Goal: Task Accomplishment & Management: Manage account settings

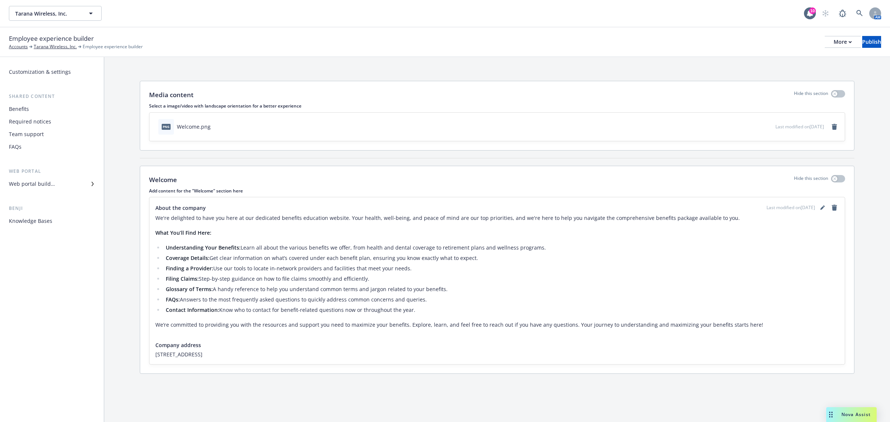
click at [46, 186] on div "Web portal builder" at bounding box center [32, 184] width 46 height 12
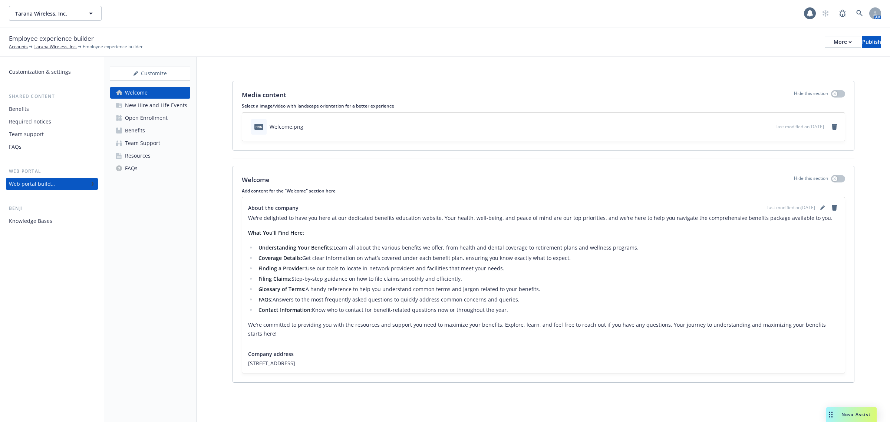
click at [154, 150] on link "Resources" at bounding box center [150, 156] width 80 height 12
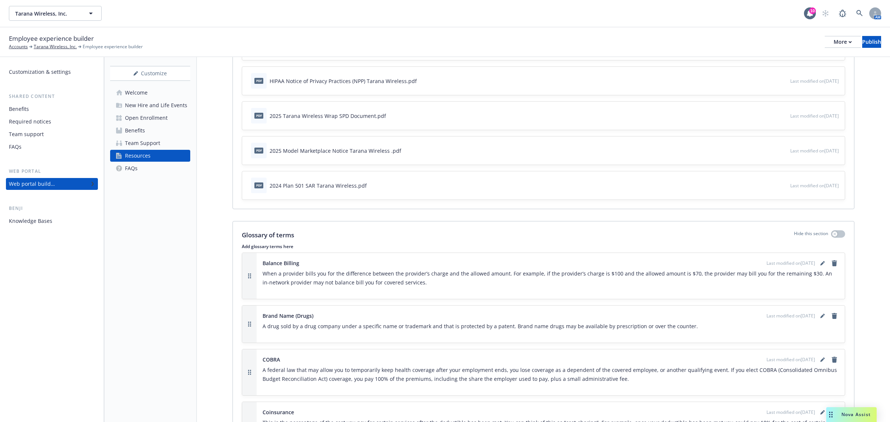
scroll to position [124, 0]
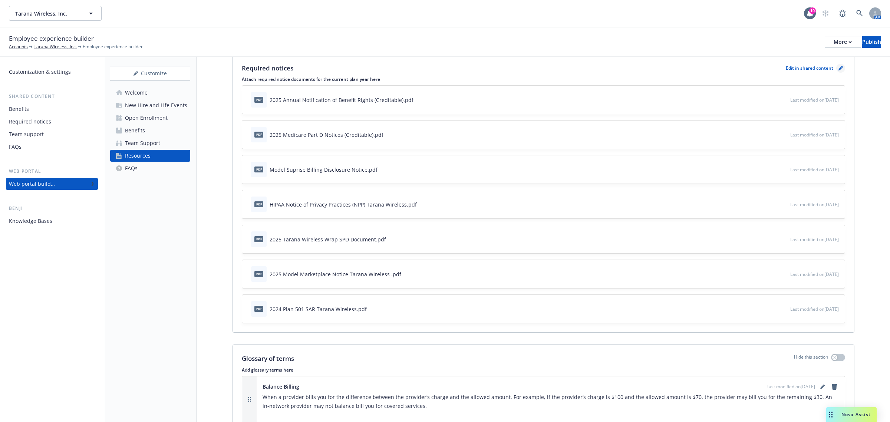
click at [839, 68] on icon "pencil" at bounding box center [841, 69] width 4 height 4
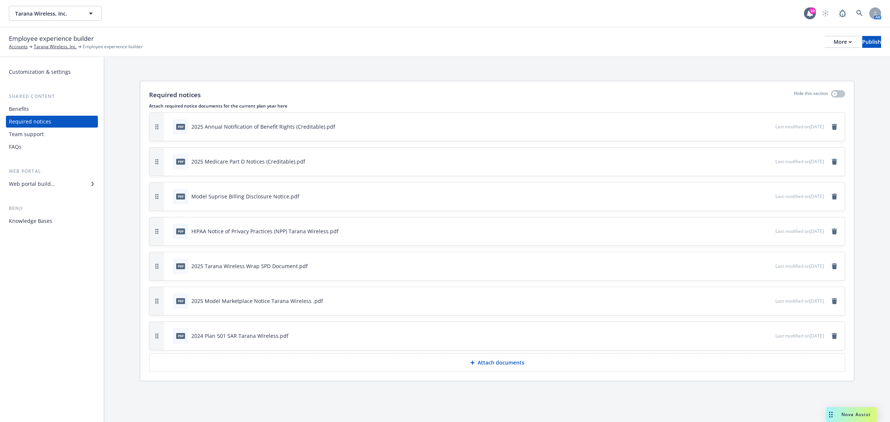
click at [493, 362] on p "Attach documents" at bounding box center [501, 362] width 47 height 7
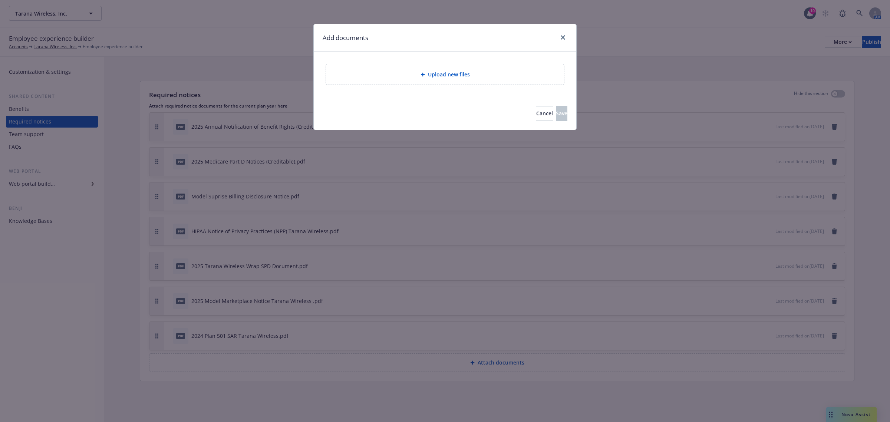
click at [440, 72] on span "Upload new files" at bounding box center [449, 74] width 42 height 8
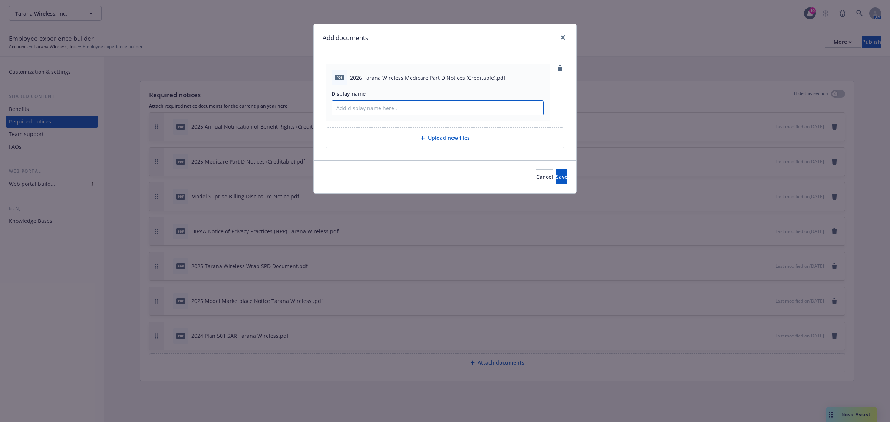
click at [378, 105] on input "Display name" at bounding box center [437, 108] width 211 height 14
click at [560, 175] on button "Save" at bounding box center [562, 177] width 12 height 15
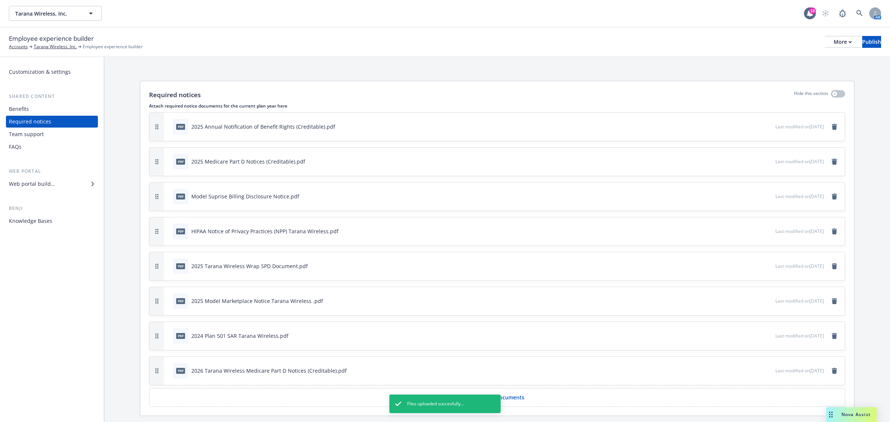
click at [832, 160] on icon "remove" at bounding box center [834, 162] width 5 height 6
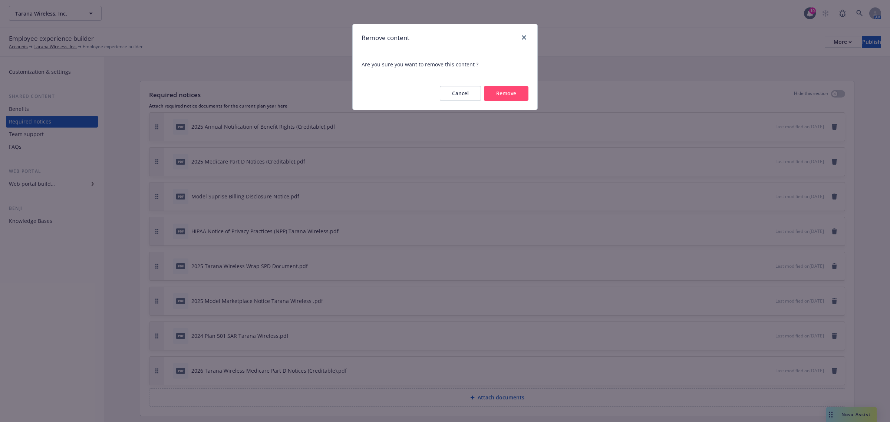
click at [505, 89] on button "Remove" at bounding box center [506, 93] width 45 height 15
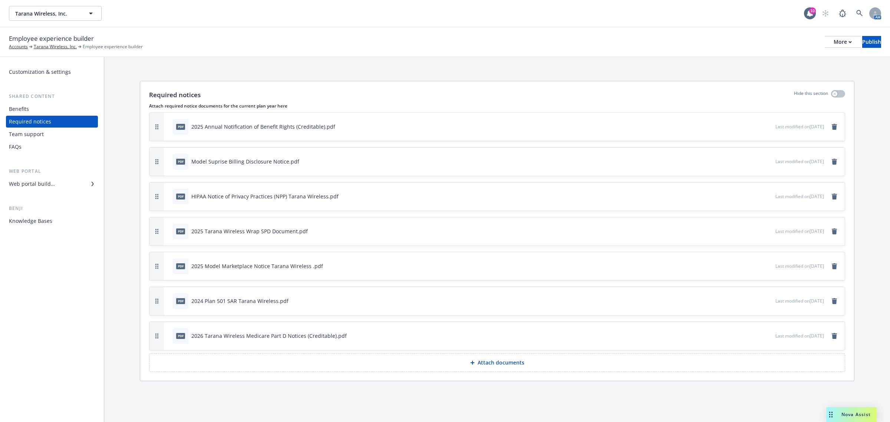
click at [329, 69] on div "Required notices Hide this section Attach required notice documents for the cur…" at bounding box center [497, 232] width 786 height 351
